Goal: Transaction & Acquisition: Obtain resource

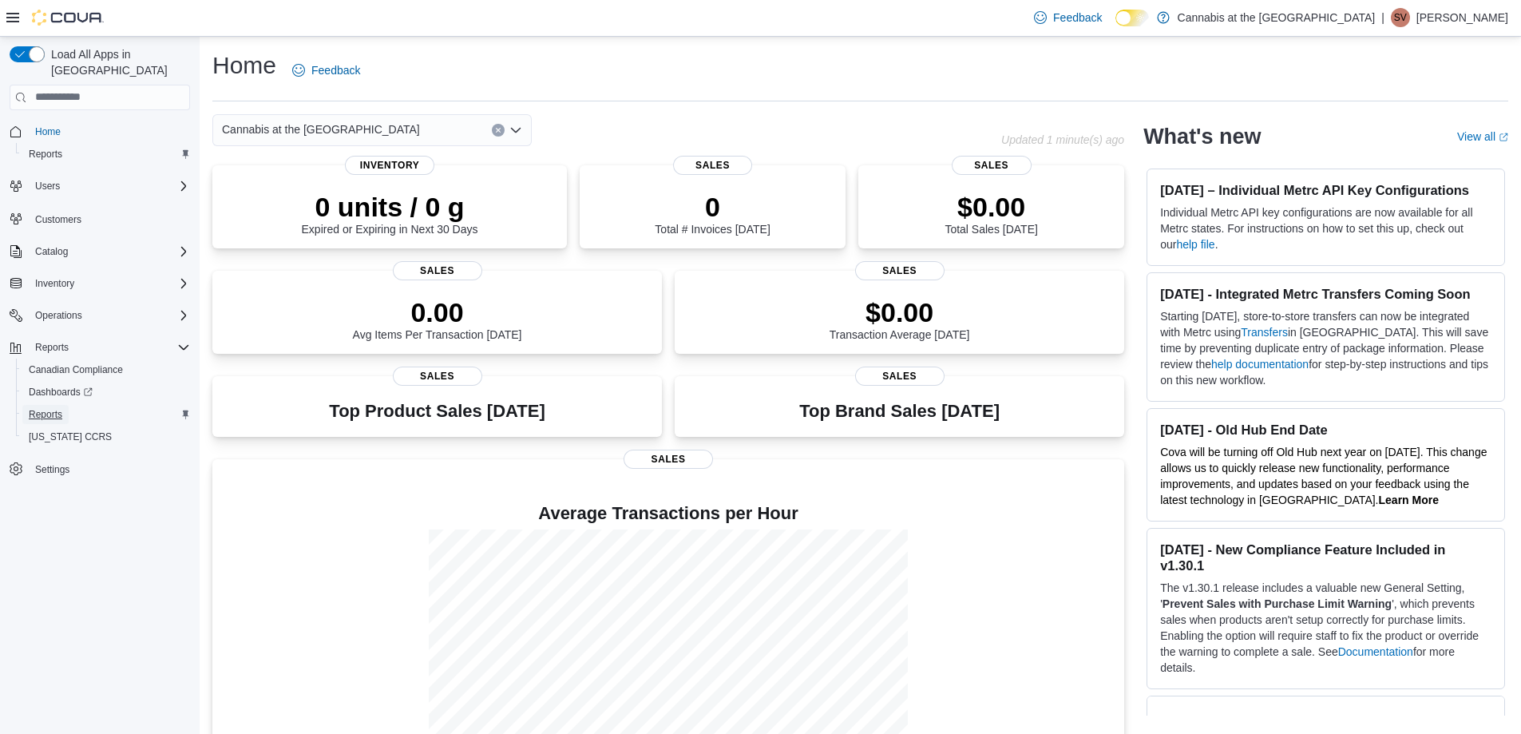
click at [50, 408] on span "Reports" at bounding box center [46, 414] width 34 height 13
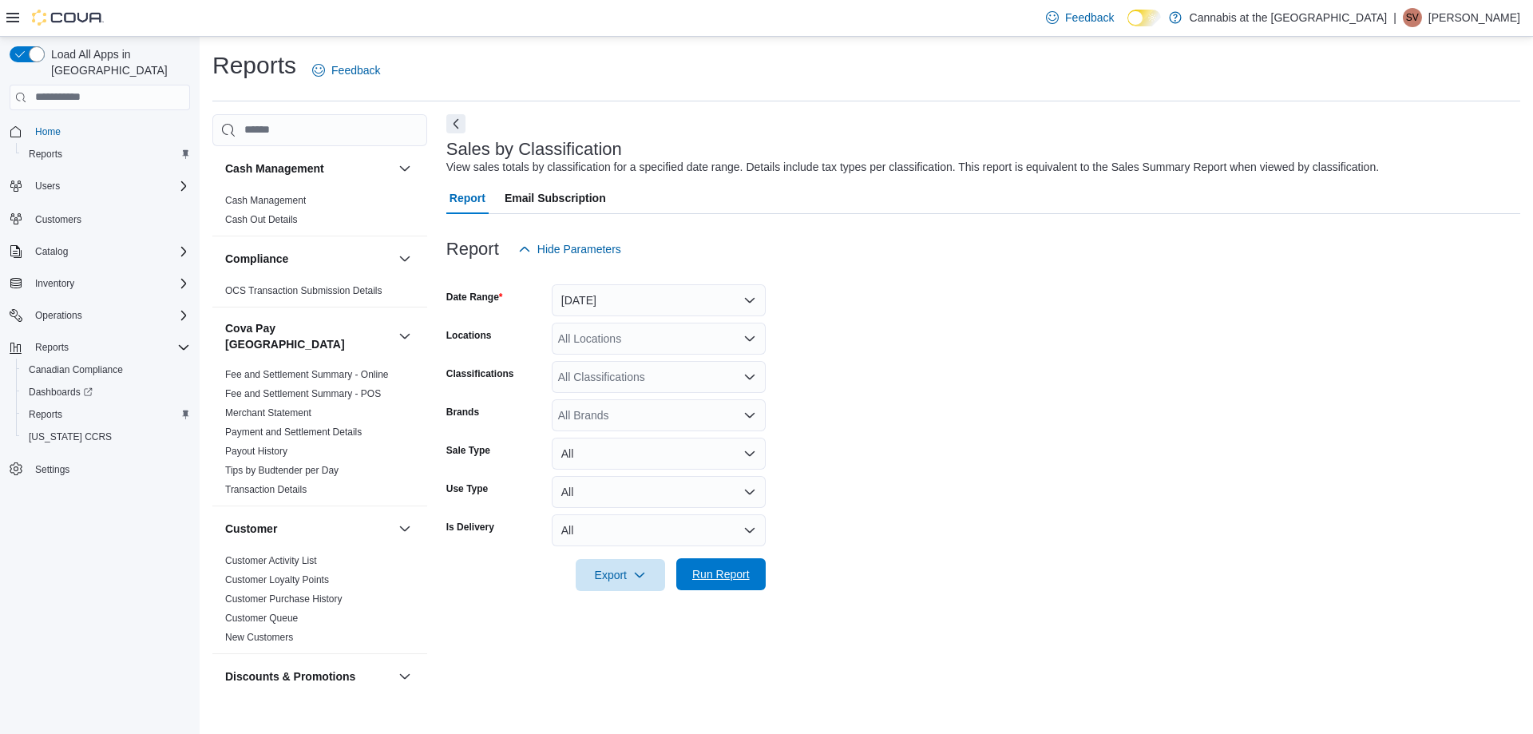
click at [728, 572] on span "Run Report" at bounding box center [720, 574] width 57 height 16
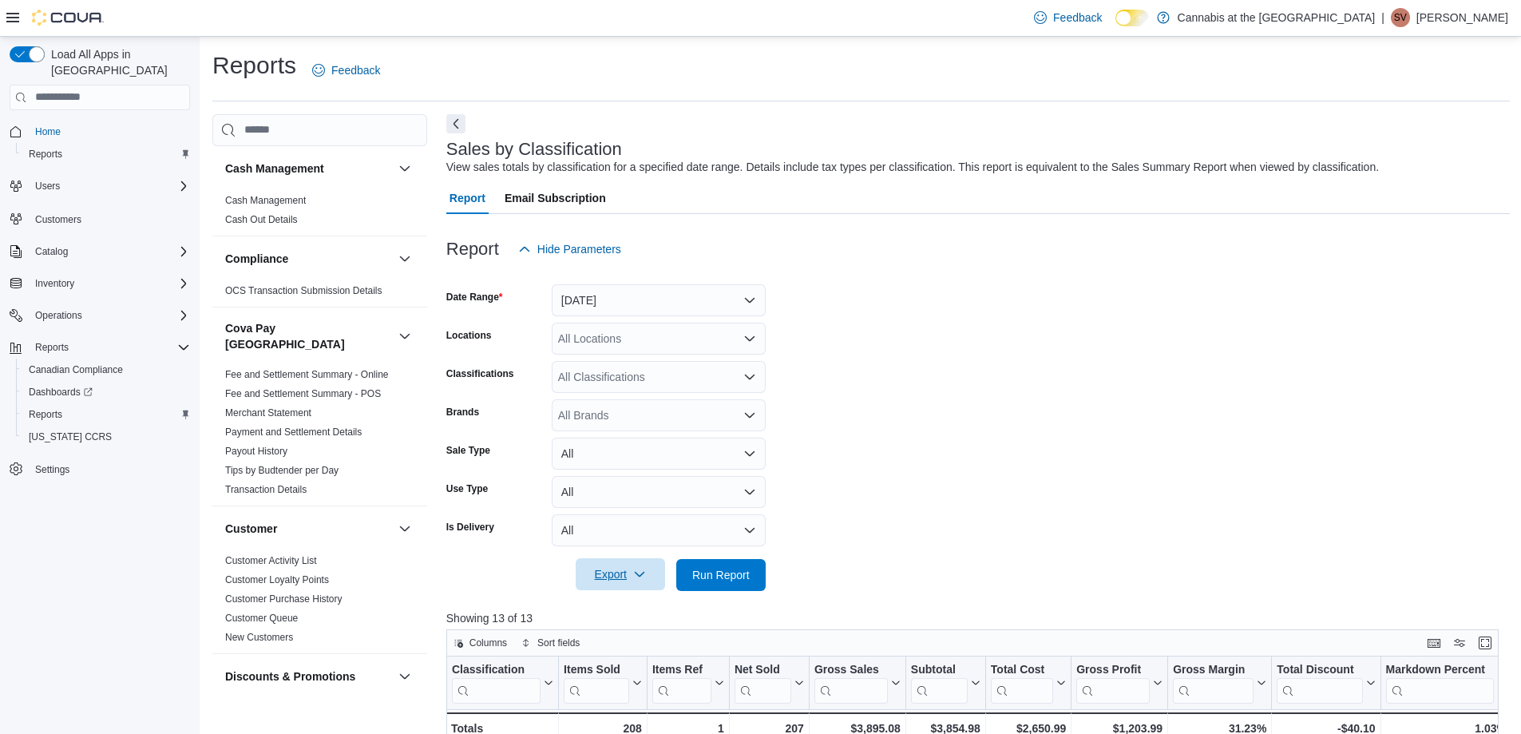
click at [612, 568] on span "Export" at bounding box center [620, 574] width 70 height 32
click at [606, 604] on span "Export to Excel" at bounding box center [623, 606] width 72 height 13
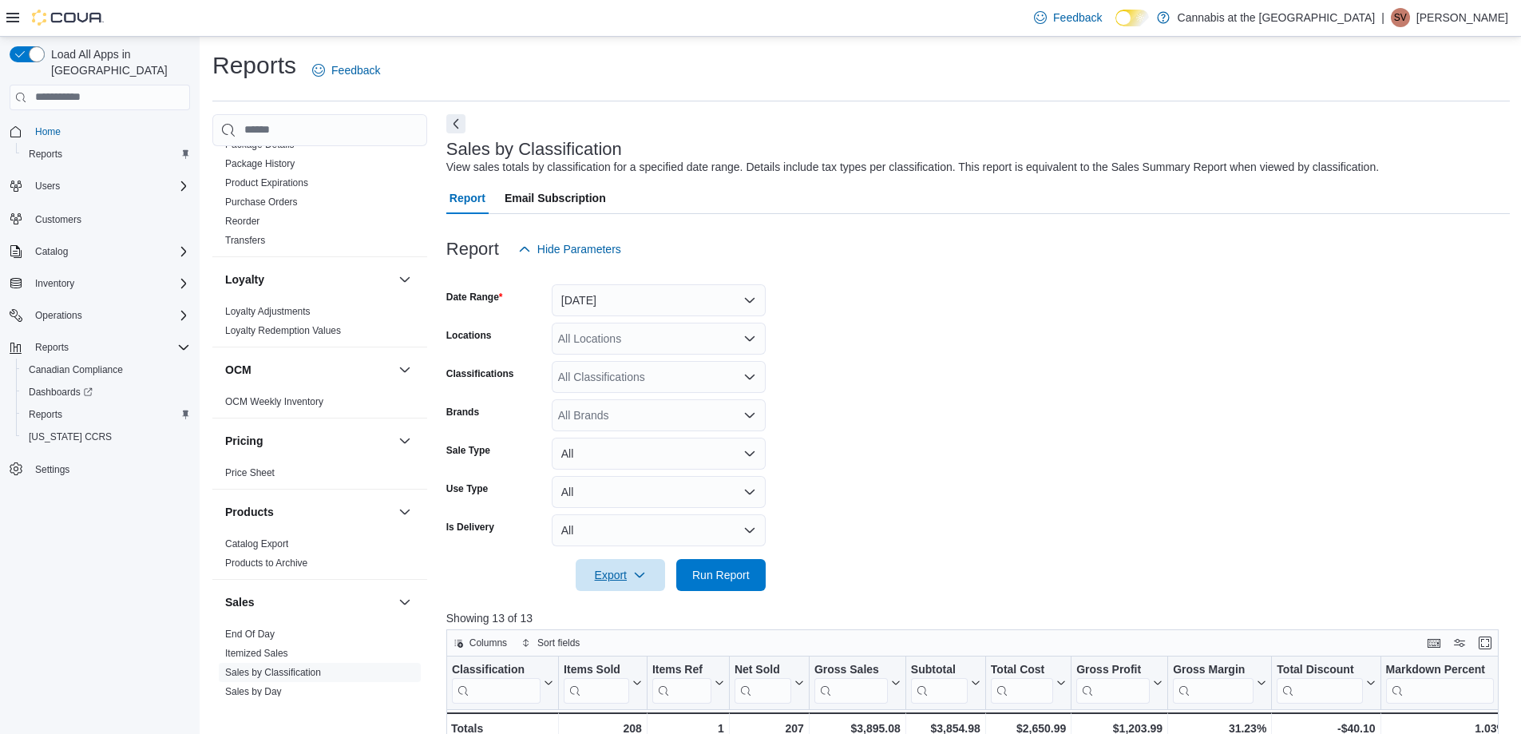
scroll to position [1175, 0]
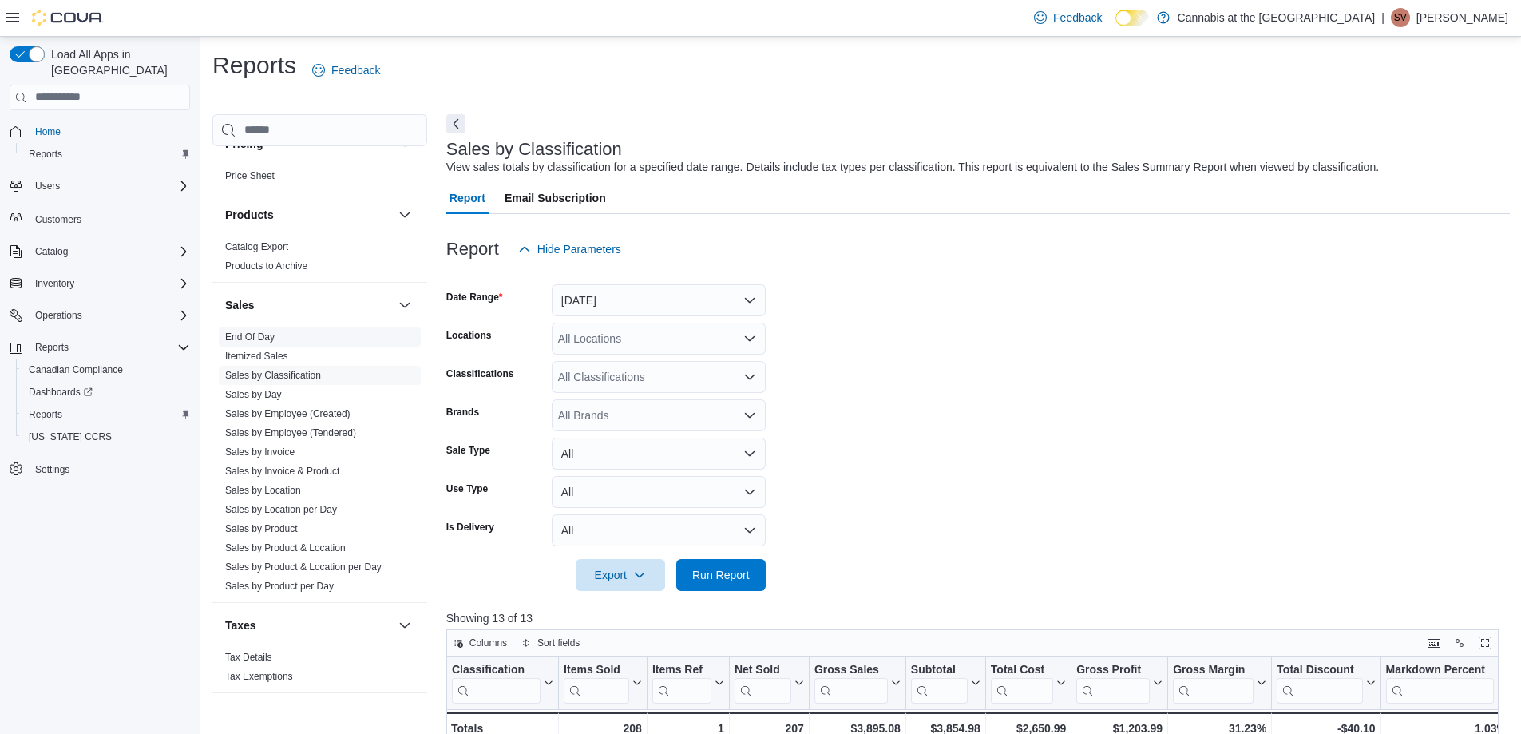
click at [238, 331] on link "End Of Day" at bounding box center [250, 336] width 50 height 11
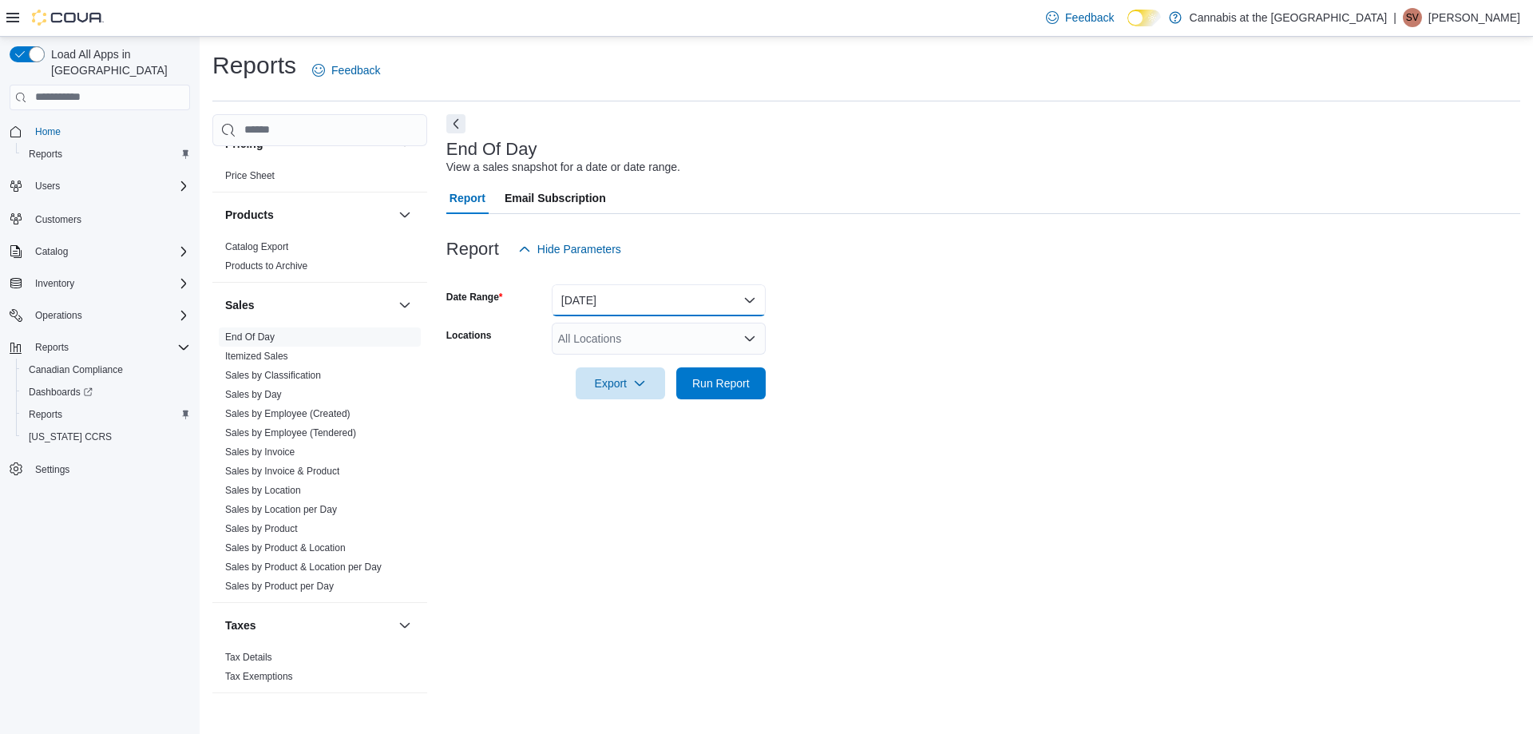
click at [658, 299] on button "Today" at bounding box center [659, 300] width 214 height 32
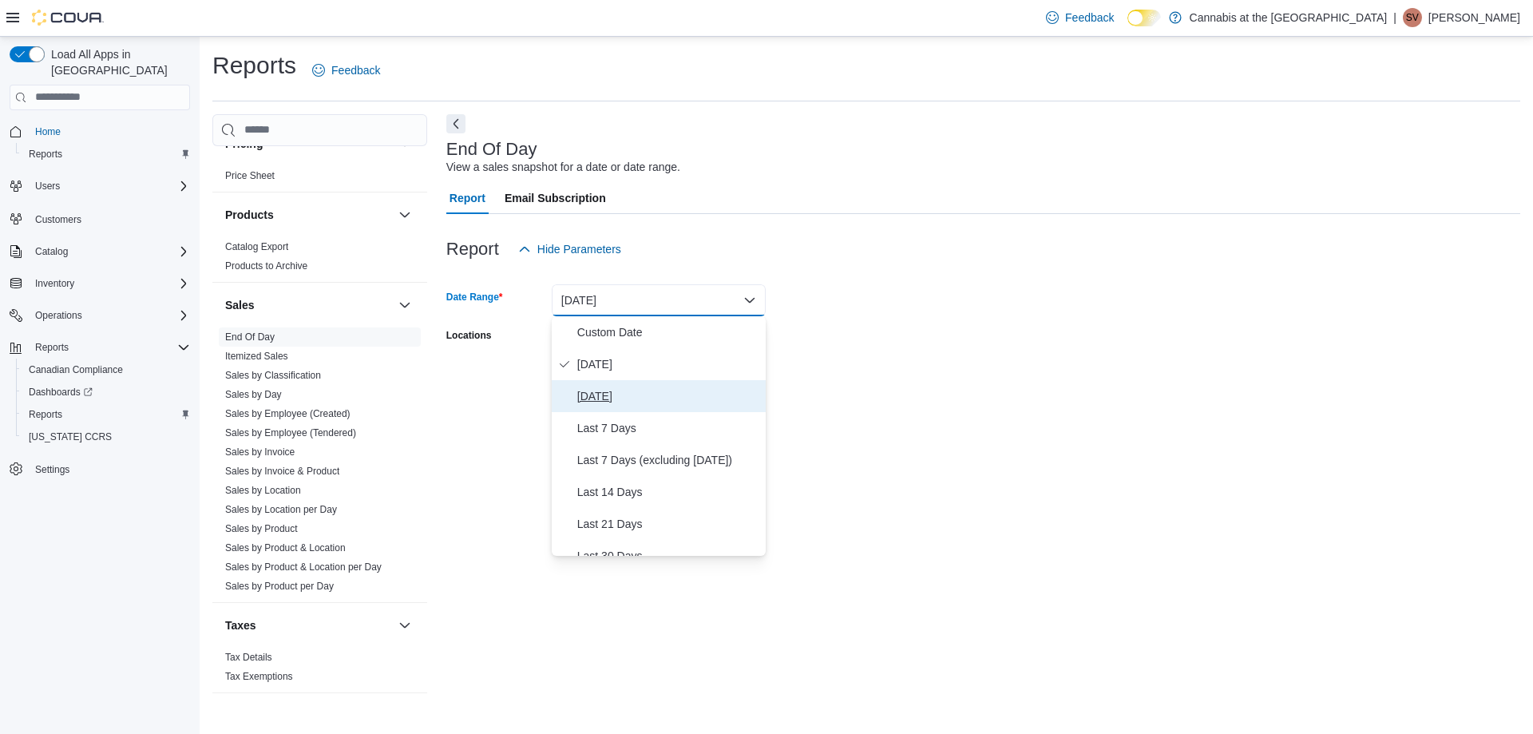
click at [604, 396] on span "Yesterday" at bounding box center [668, 395] width 182 height 19
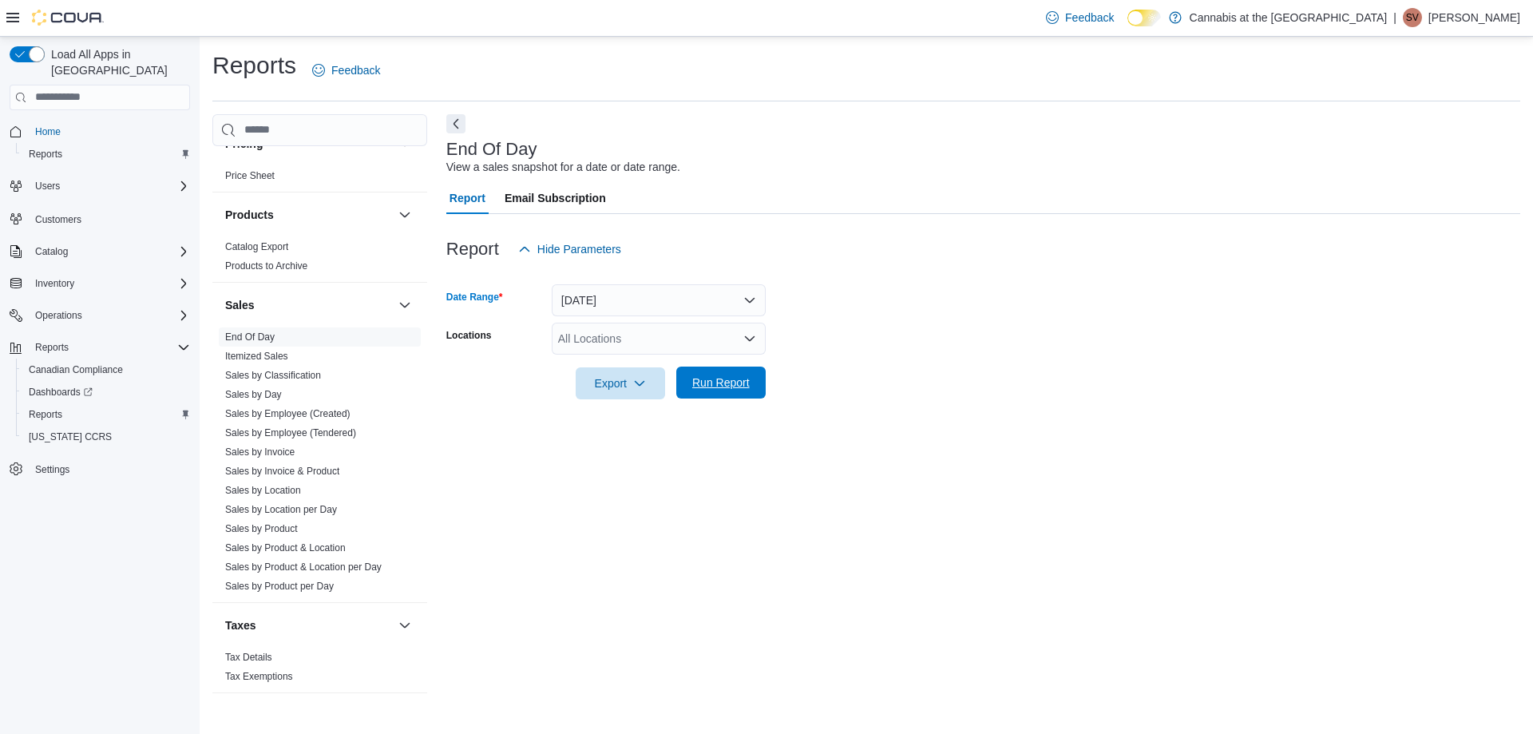
click at [713, 380] on span "Run Report" at bounding box center [720, 382] width 57 height 16
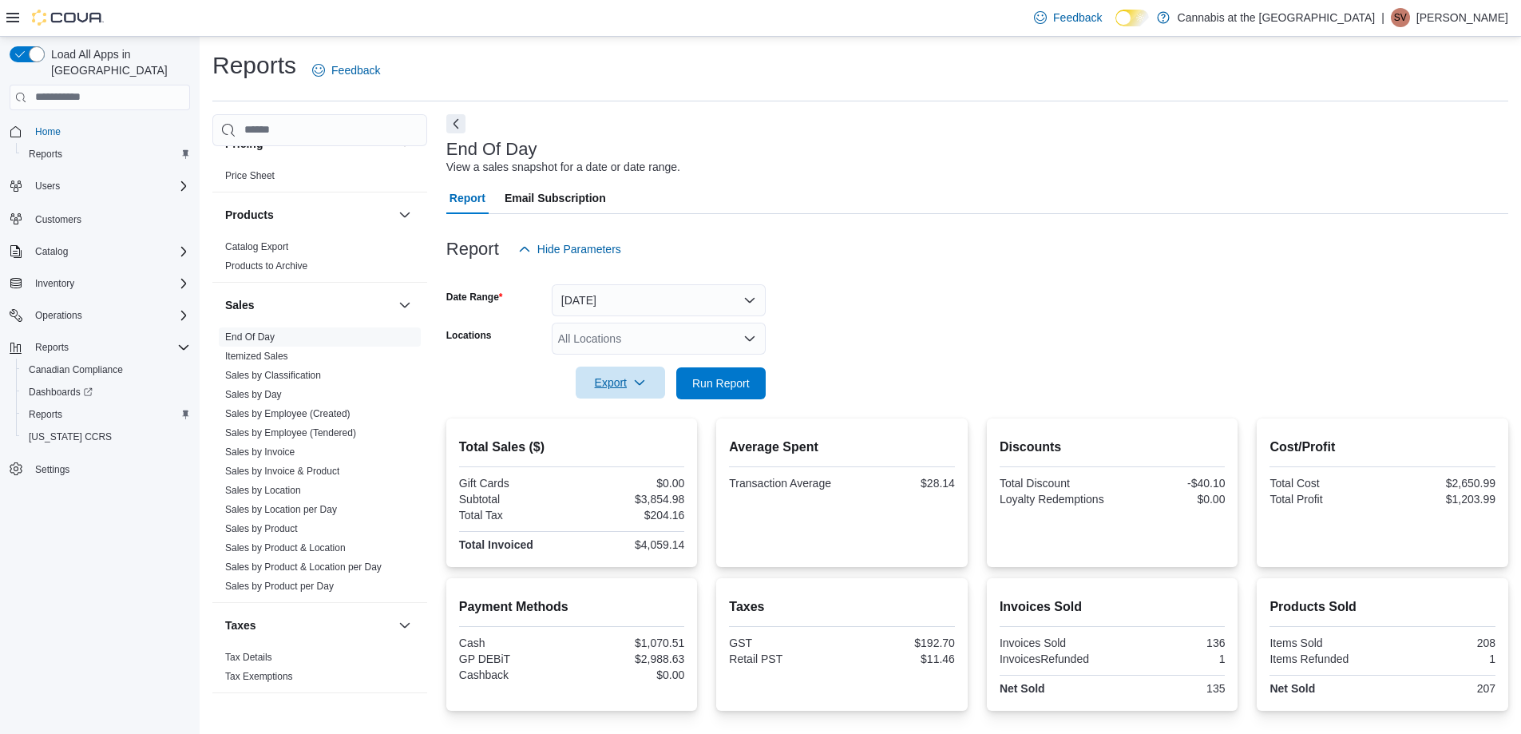
click at [612, 383] on span "Export" at bounding box center [620, 382] width 70 height 32
click at [620, 444] on span "Export to Pdf" at bounding box center [623, 447] width 72 height 13
